Goal: Navigation & Orientation: Find specific page/section

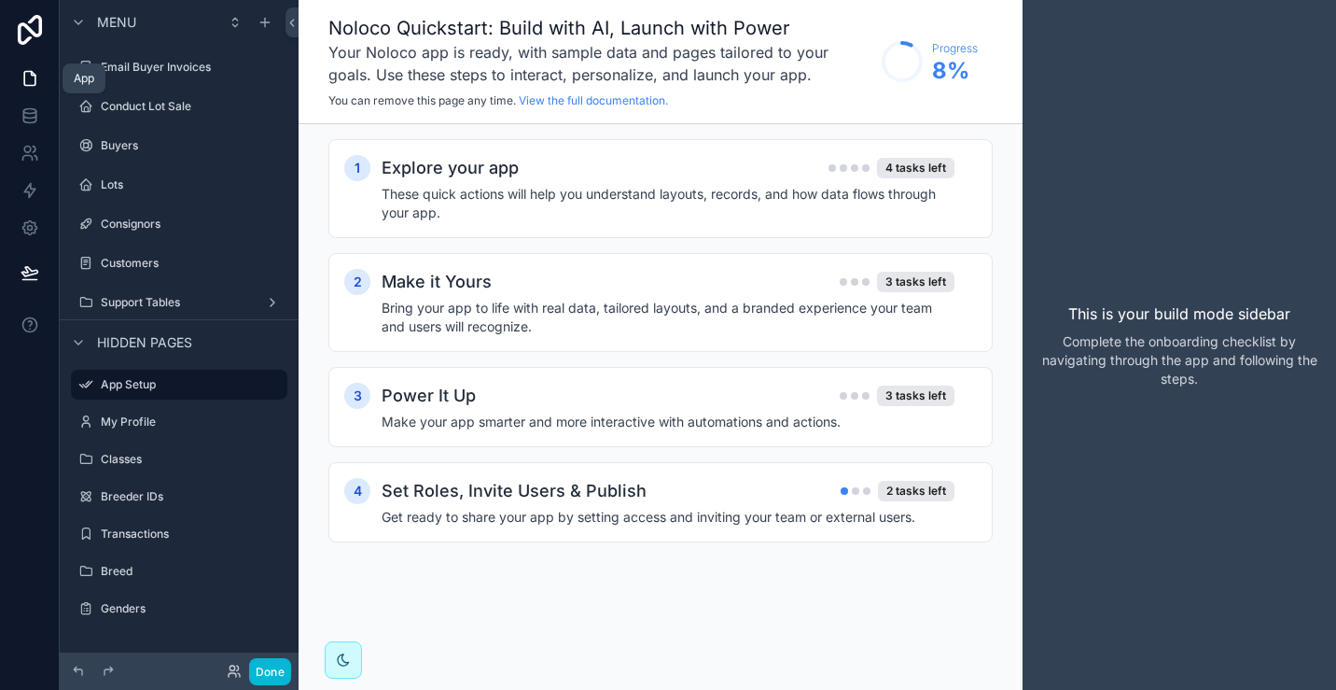
click at [30, 80] on icon at bounding box center [30, 78] width 19 height 19
click at [119, 301] on label "Support Tables" at bounding box center [175, 302] width 149 height 15
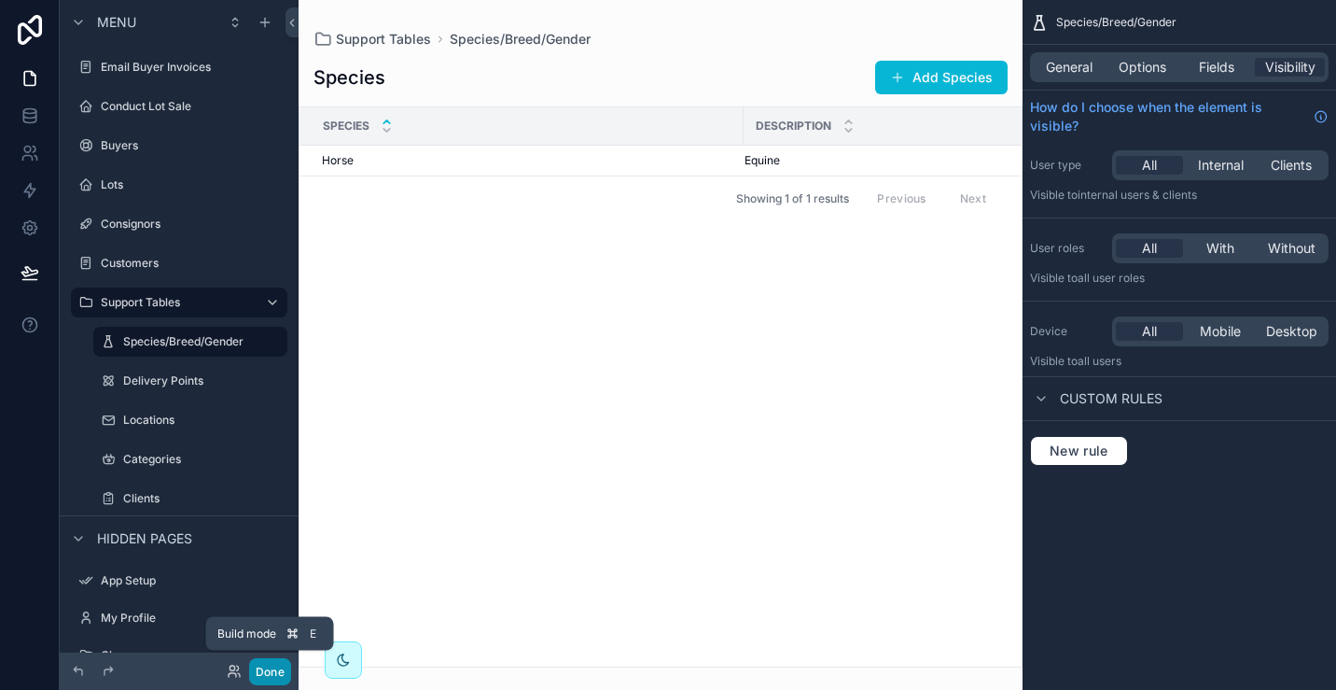
click at [266, 668] on button "Done" at bounding box center [270, 671] width 42 height 27
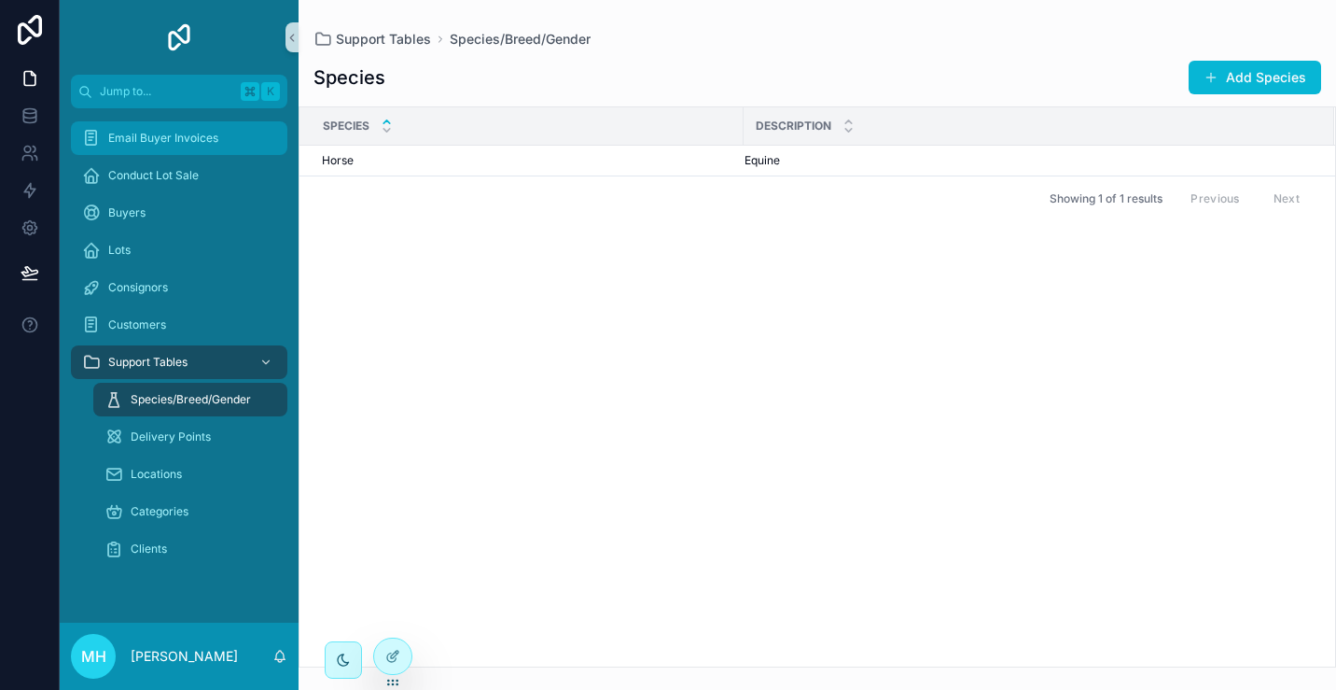
click at [152, 141] on span "Email Buyer Invoices" at bounding box center [163, 138] width 110 height 15
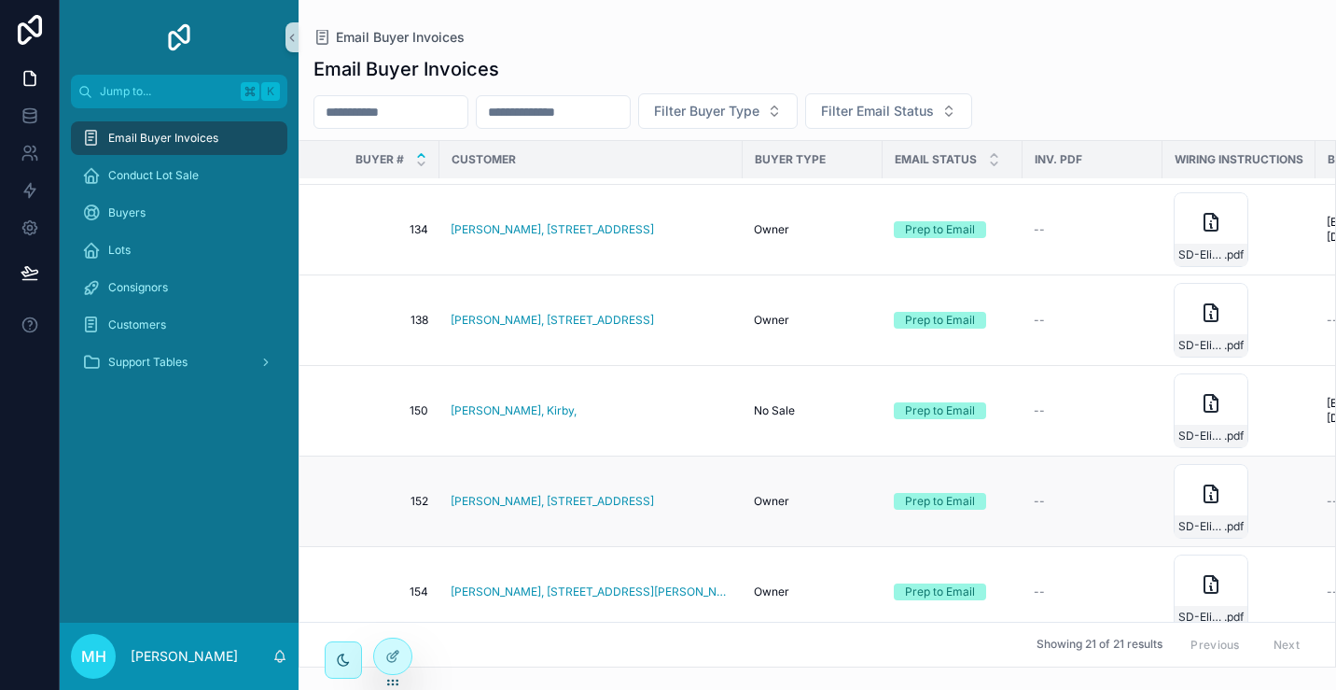
scroll to position [354, 0]
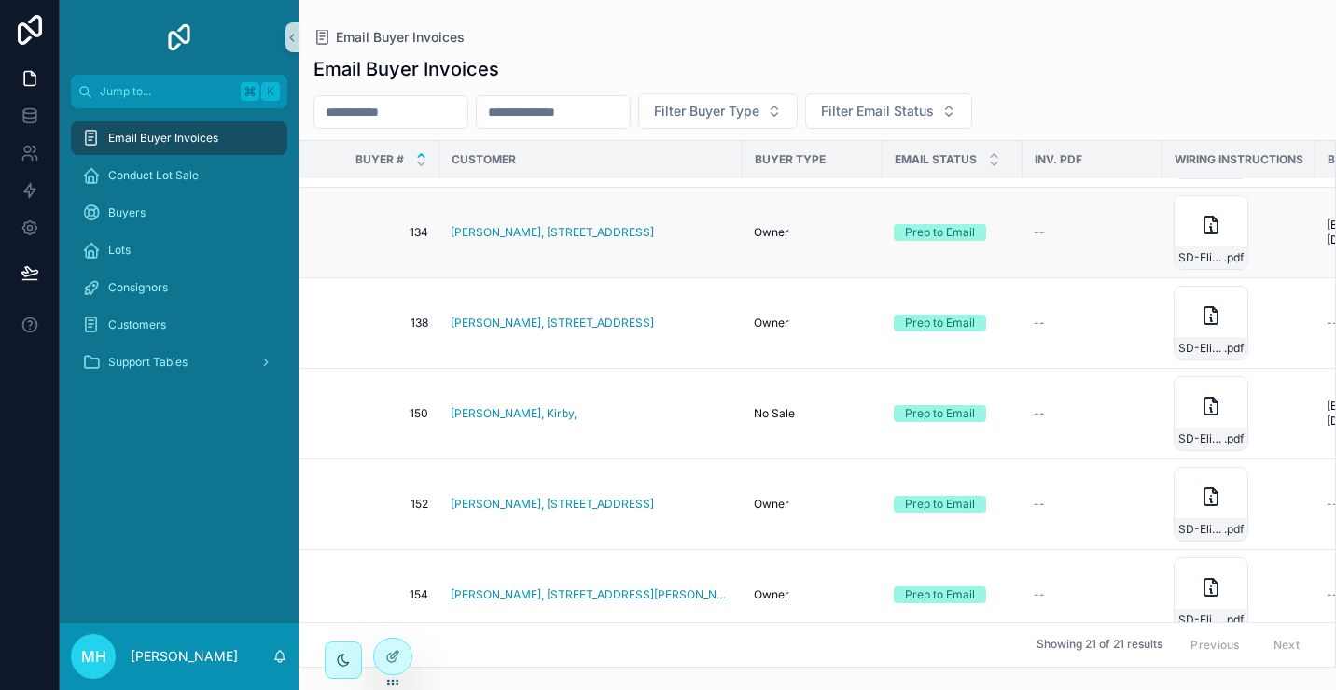
click at [955, 232] on div "Prep to Email" at bounding box center [940, 232] width 70 height 17
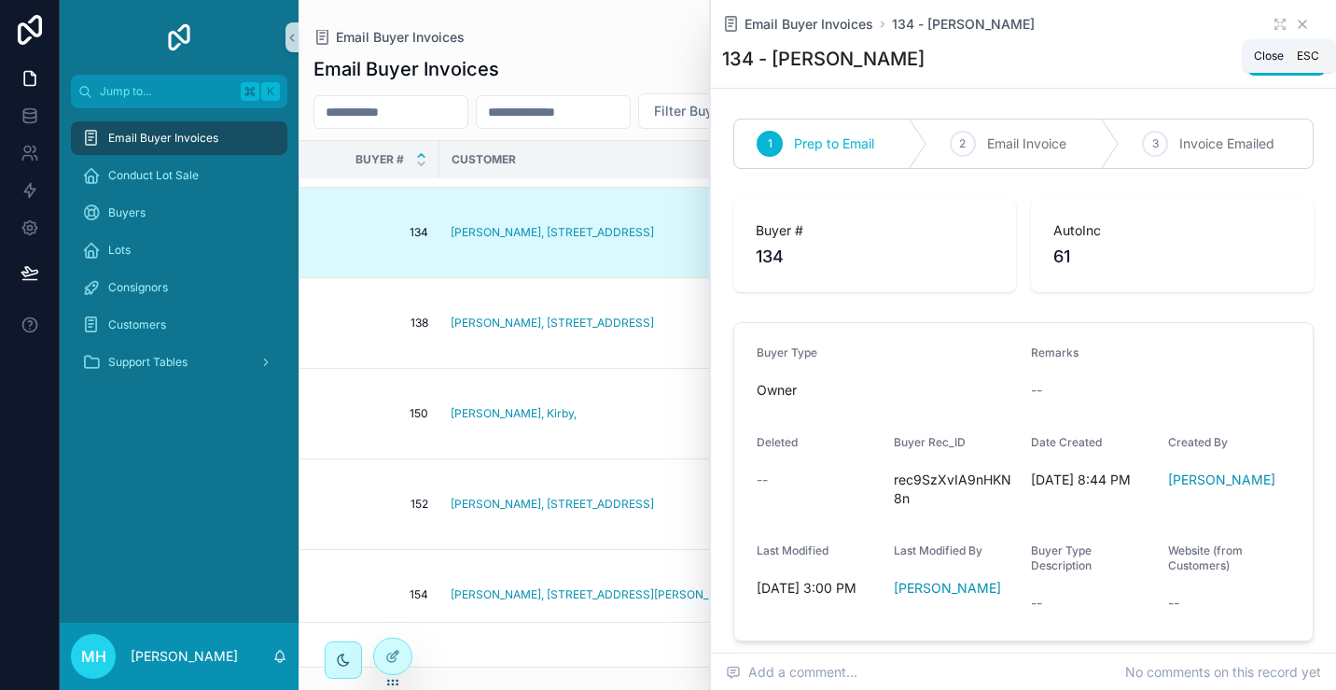
click at [1305, 22] on icon "scrollable content" at bounding box center [1302, 24] width 15 height 15
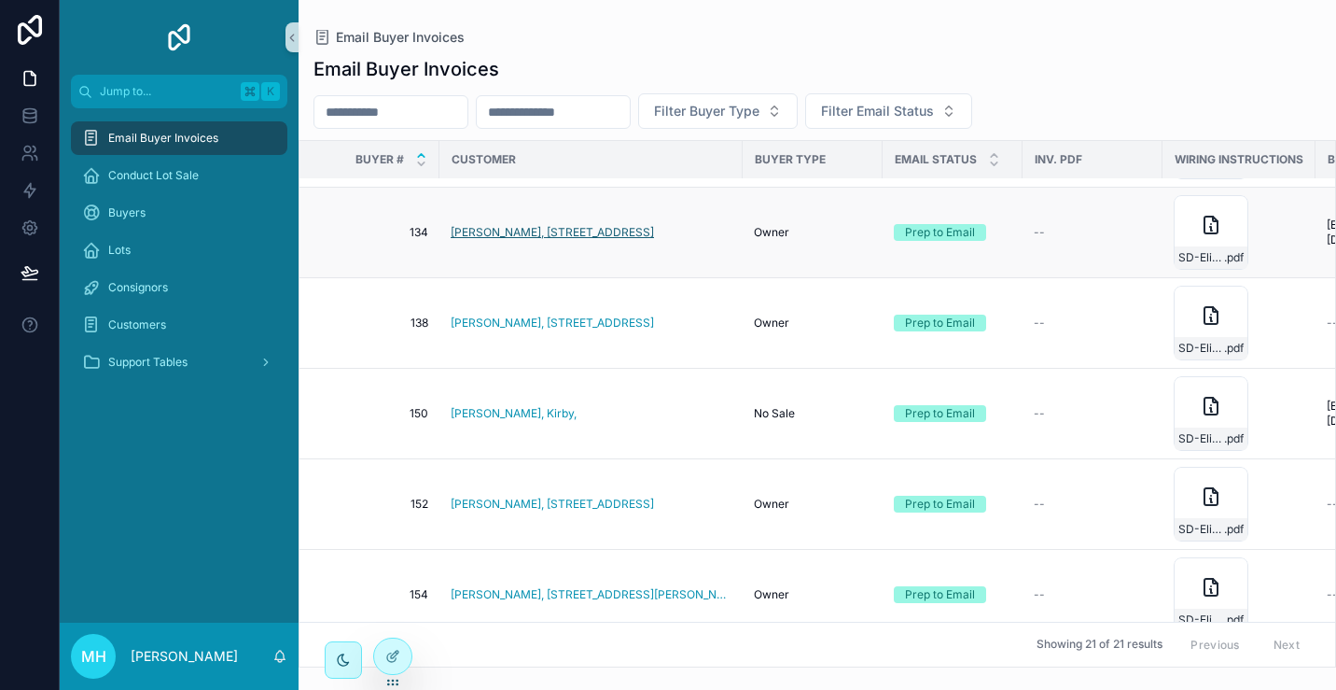
click at [534, 233] on span "[PERSON_NAME], [STREET_ADDRESS]" at bounding box center [552, 232] width 203 height 15
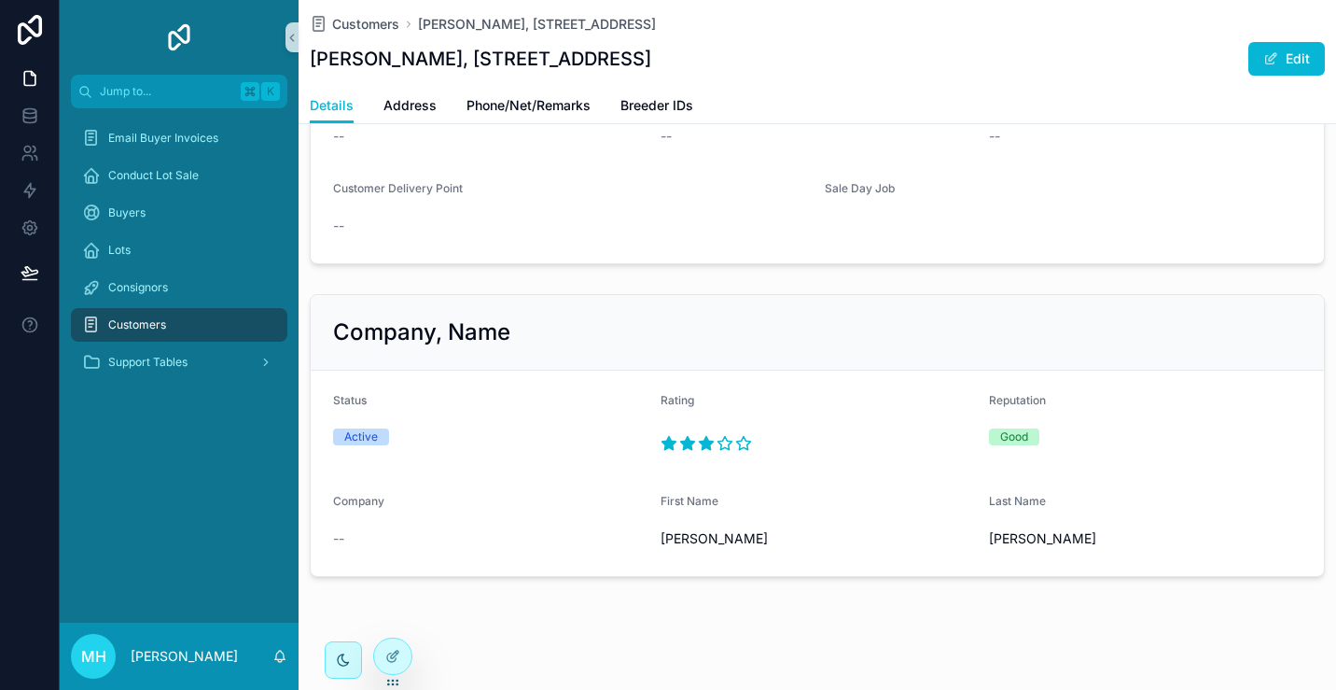
scroll to position [100, 0]
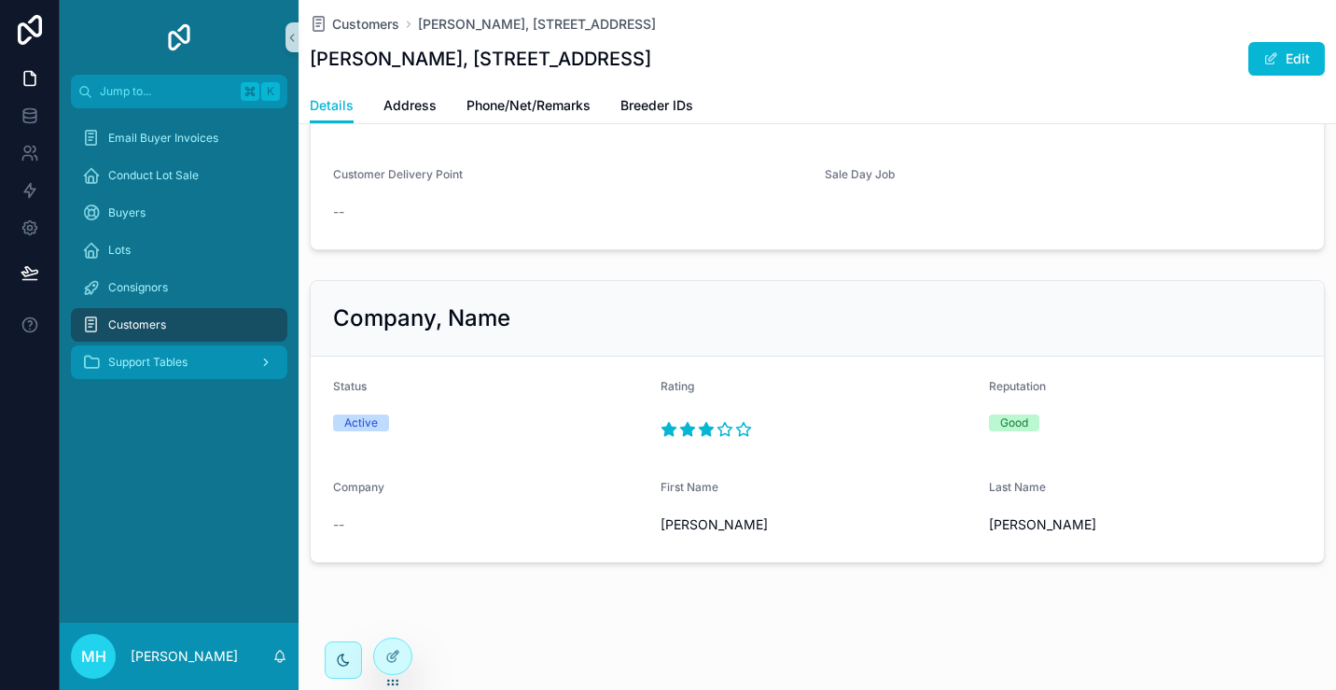
click at [134, 367] on span "Support Tables" at bounding box center [147, 362] width 79 height 15
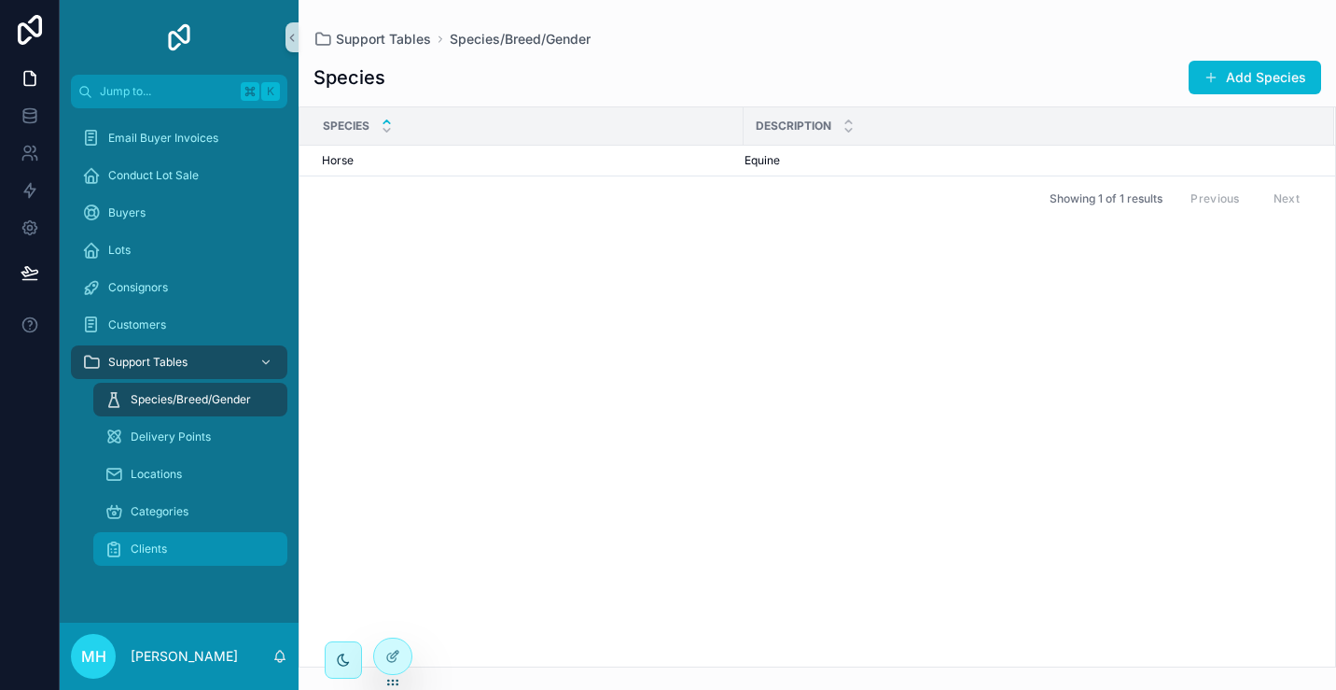
click at [151, 555] on span "Clients" at bounding box center [149, 548] width 36 height 15
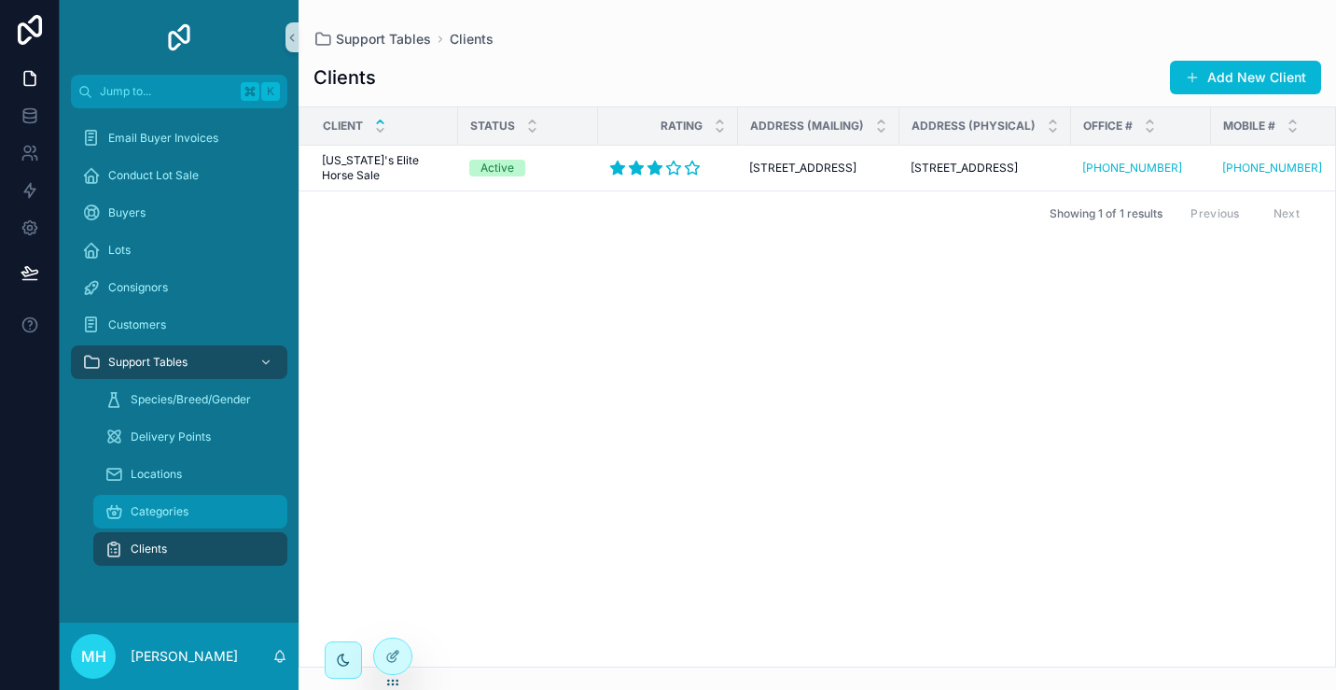
click at [163, 512] on span "Categories" at bounding box center [160, 511] width 58 height 15
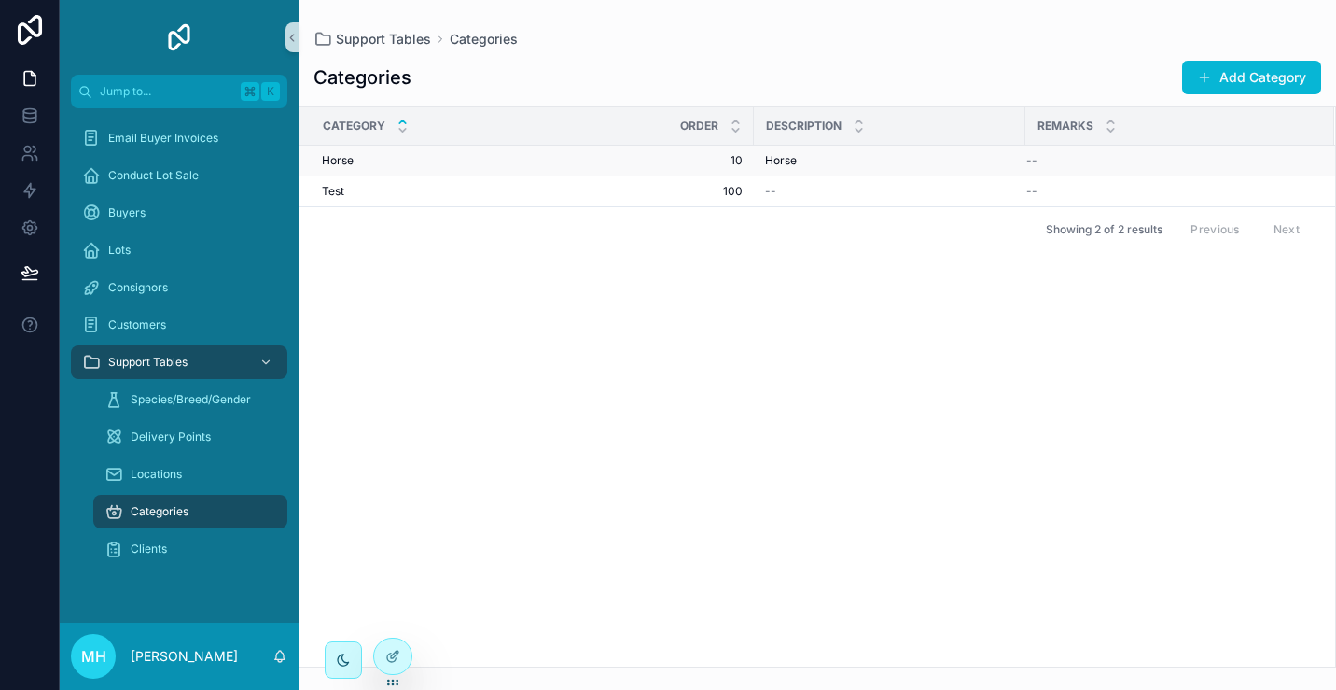
click at [457, 160] on div "Horse Horse" at bounding box center [437, 160] width 231 height 15
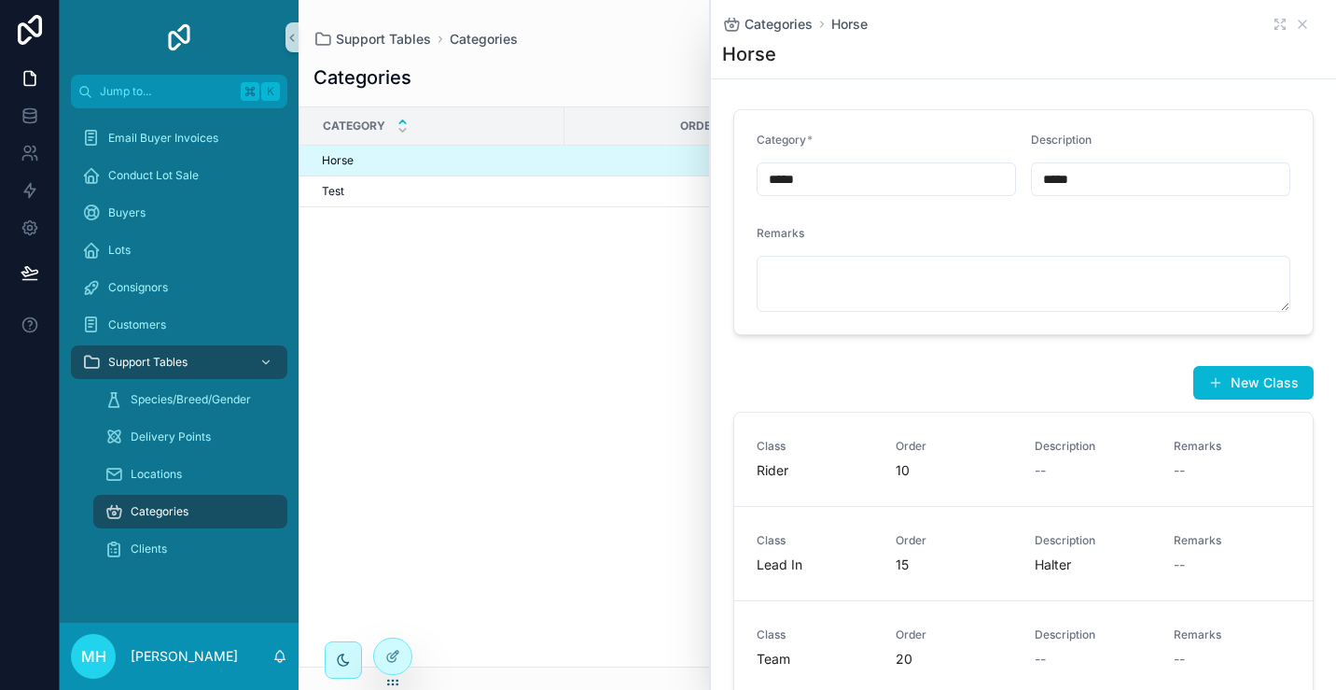
click at [450, 257] on div "Category Order Description Remarks Horse Horse 10 10 Horse Horse -- Test Test 1…" at bounding box center [818, 386] width 1036 height 559
click at [1306, 26] on icon "scrollable content" at bounding box center [1302, 24] width 7 height 7
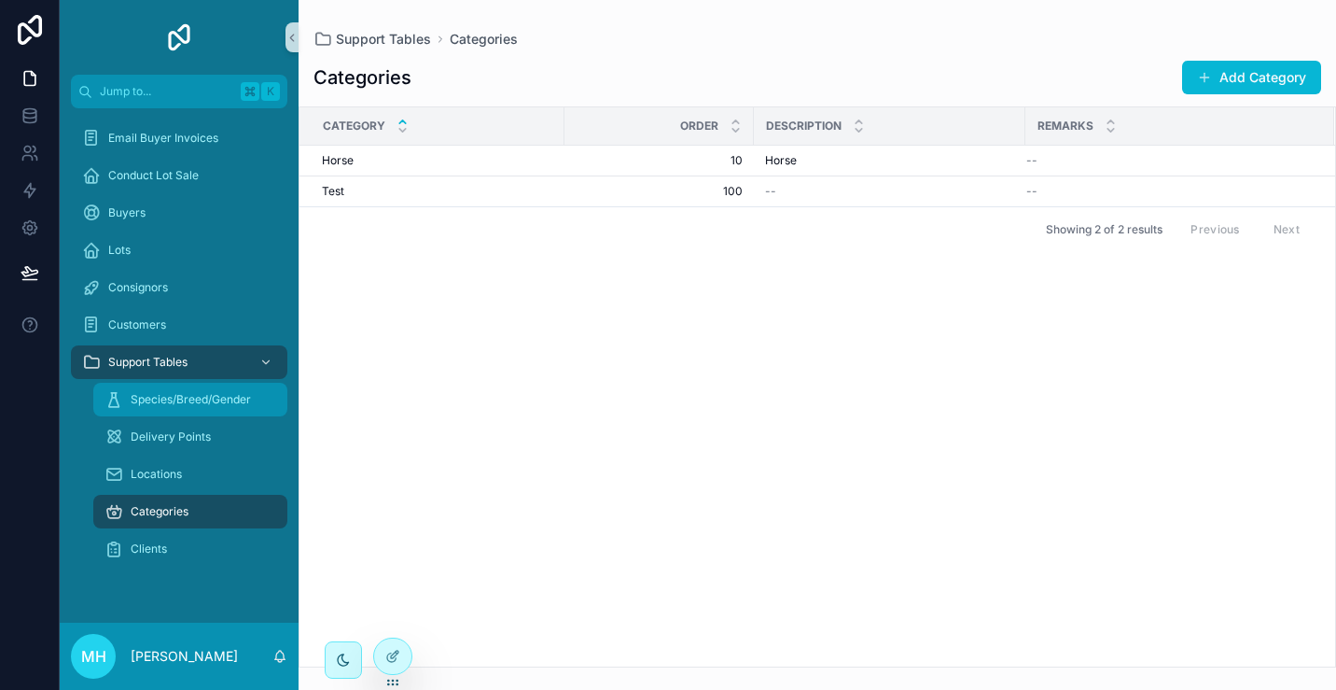
click at [206, 401] on span "Species/Breed/Gender" at bounding box center [191, 399] width 120 height 15
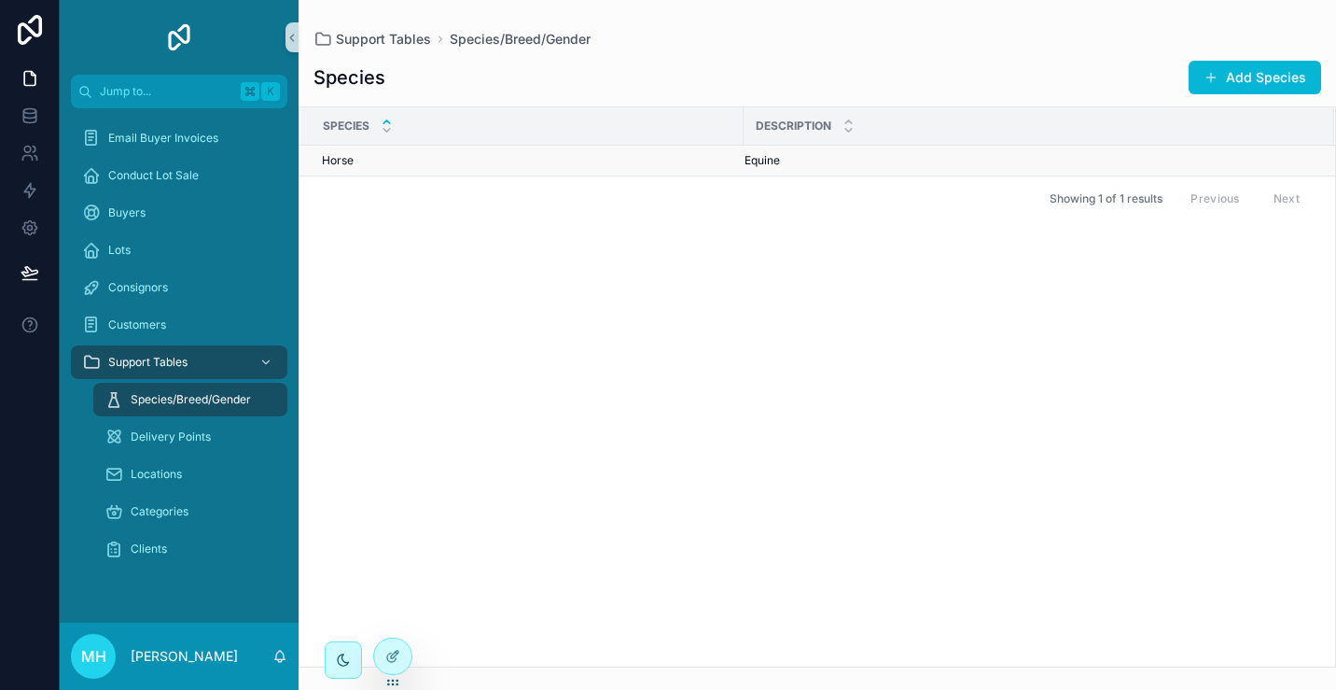
click at [451, 166] on div "Horse Horse" at bounding box center [527, 160] width 411 height 15
